Goal: Task Accomplishment & Management: Manage account settings

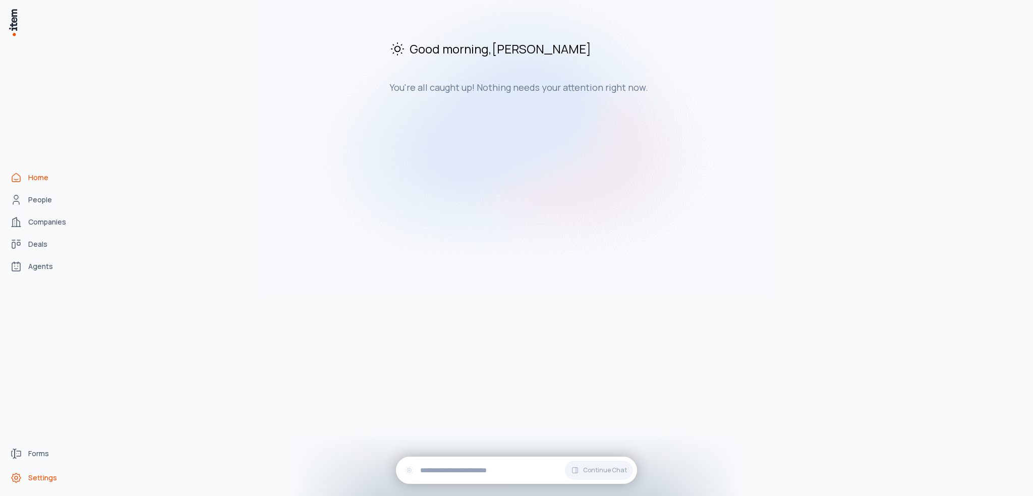
click at [43, 482] on span "Settings" at bounding box center [42, 477] width 29 height 10
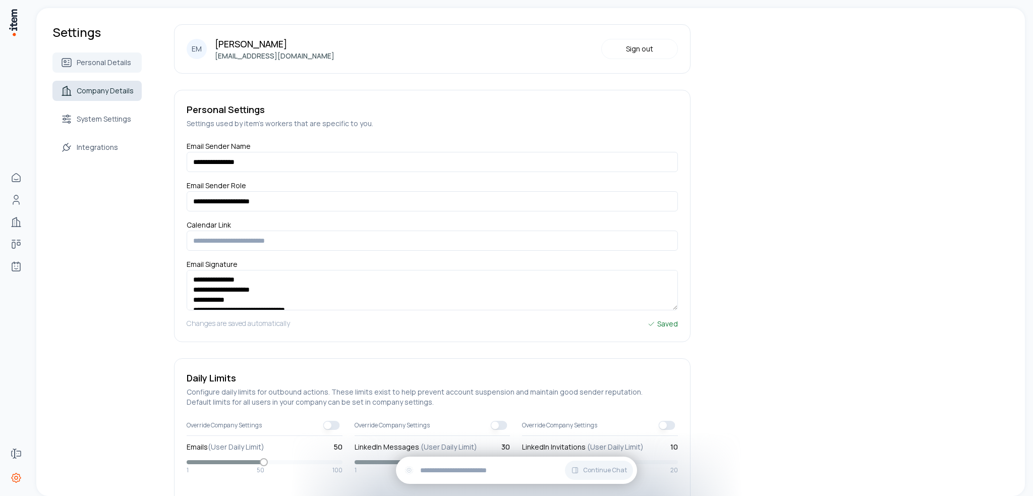
click at [98, 91] on span "Company Details" at bounding box center [105, 91] width 57 height 10
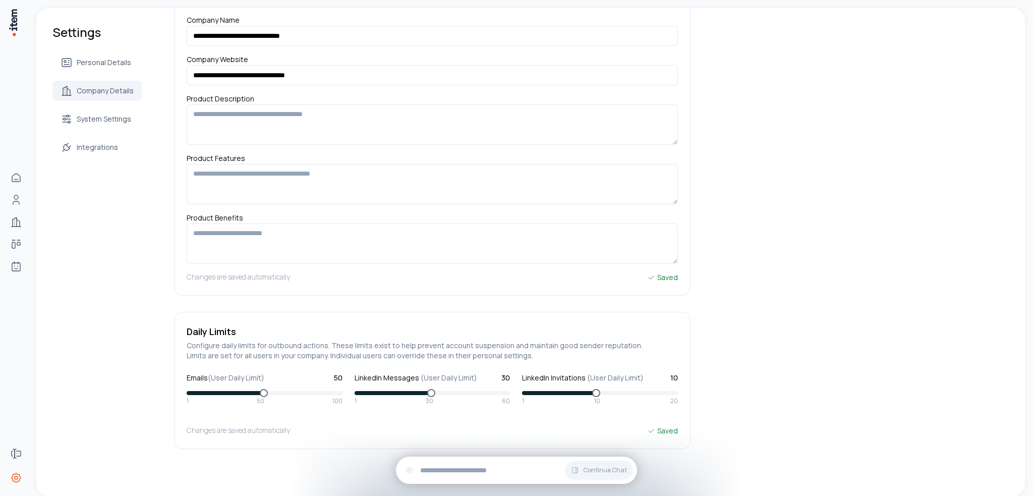
scroll to position [62, 0]
click at [117, 114] on span "System Settings" at bounding box center [104, 119] width 54 height 10
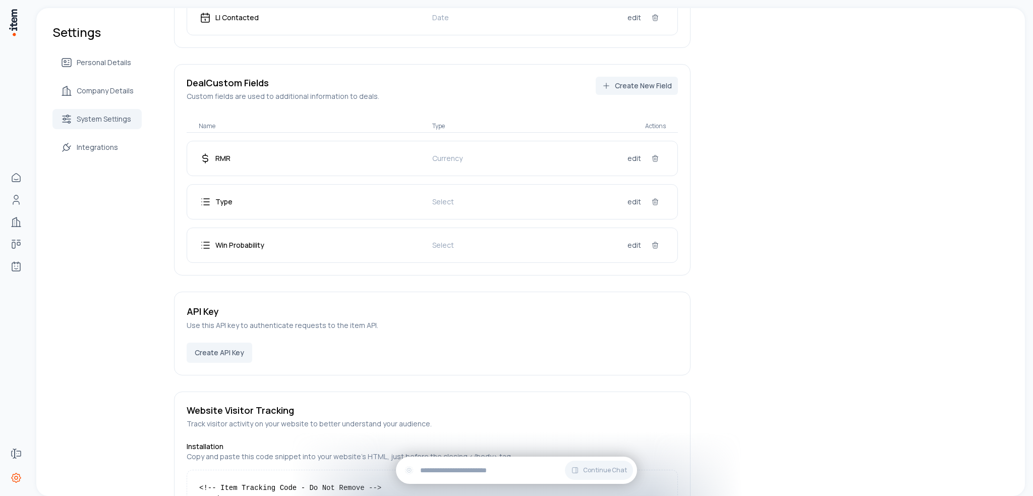
scroll to position [1664, 0]
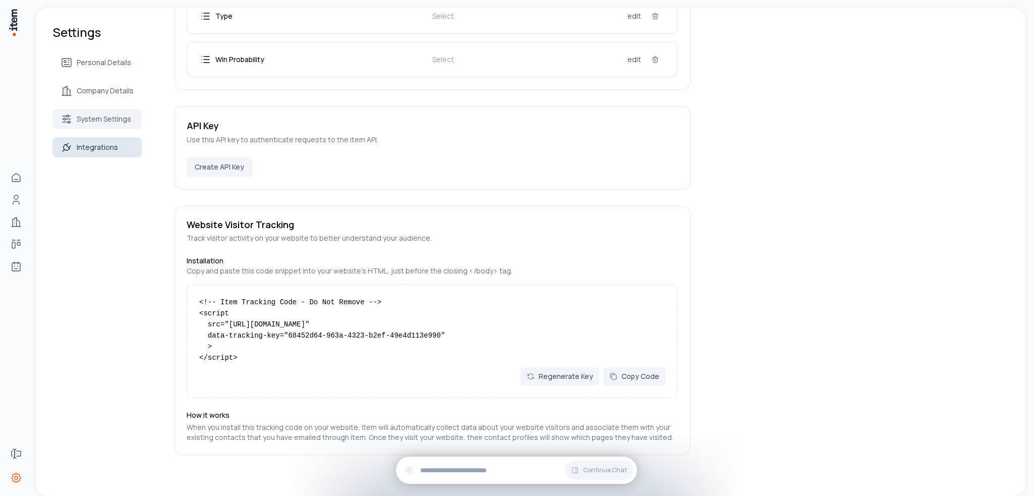
click at [114, 156] on link "Integrations" at bounding box center [96, 147] width 89 height 20
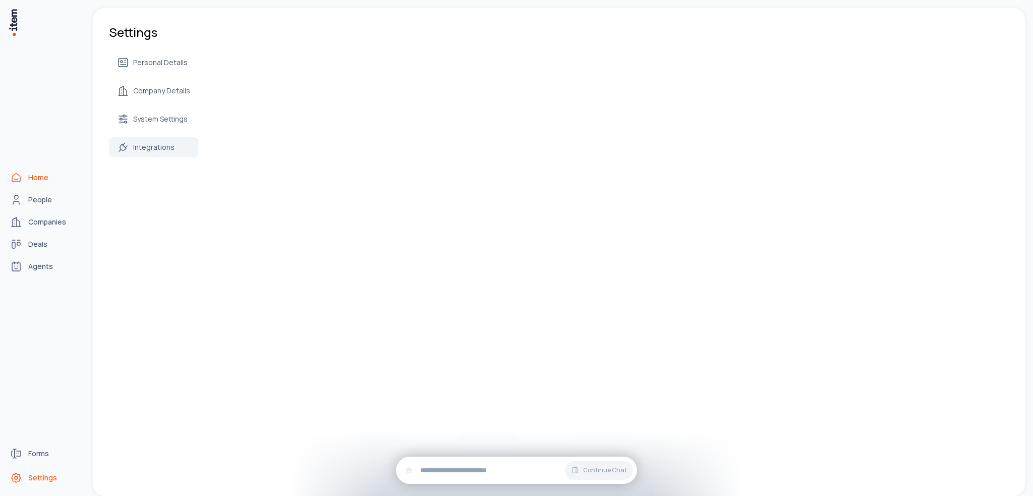
click at [20, 183] on icon "Home" at bounding box center [16, 177] width 12 height 12
